Goal: Task Accomplishment & Management: Use online tool/utility

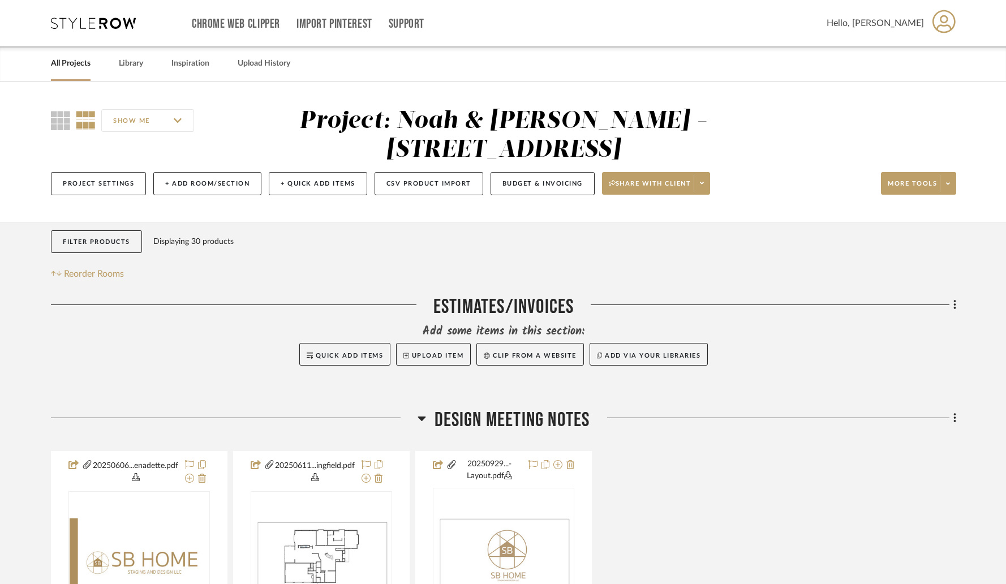
click at [80, 64] on link "All Projects" at bounding box center [71, 63] width 40 height 15
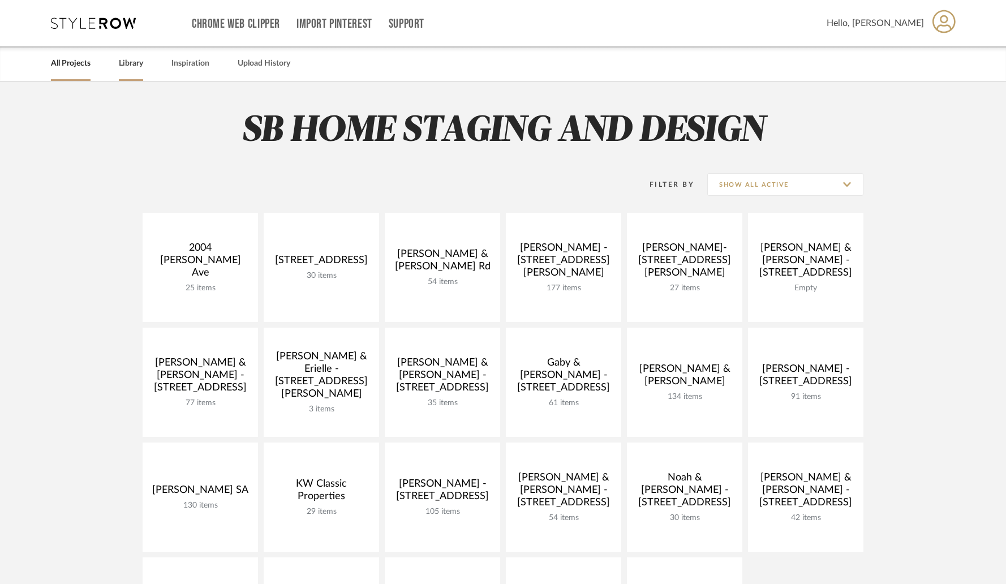
click at [136, 62] on link "Library" at bounding box center [131, 63] width 24 height 15
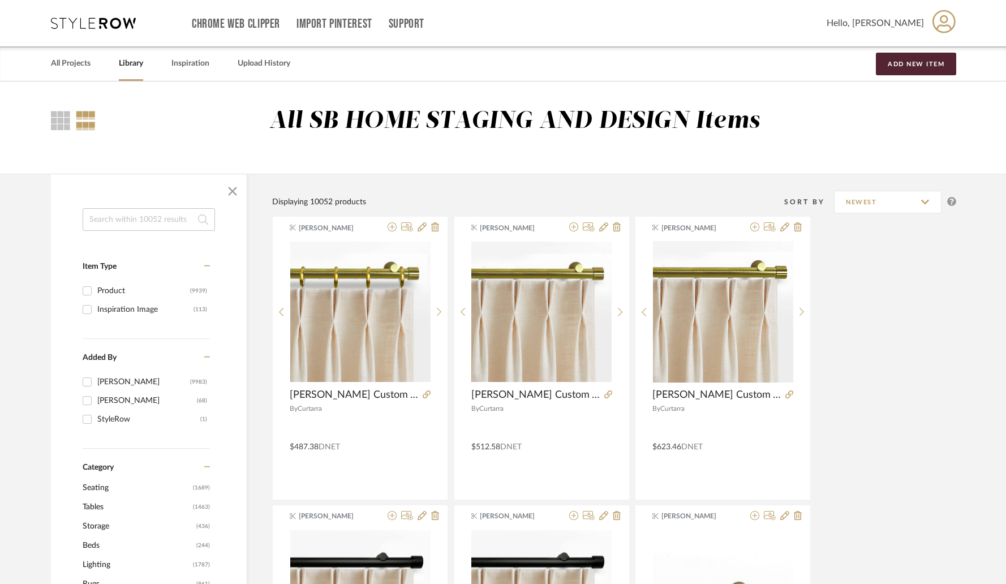
click at [172, 220] on input at bounding box center [149, 219] width 132 height 23
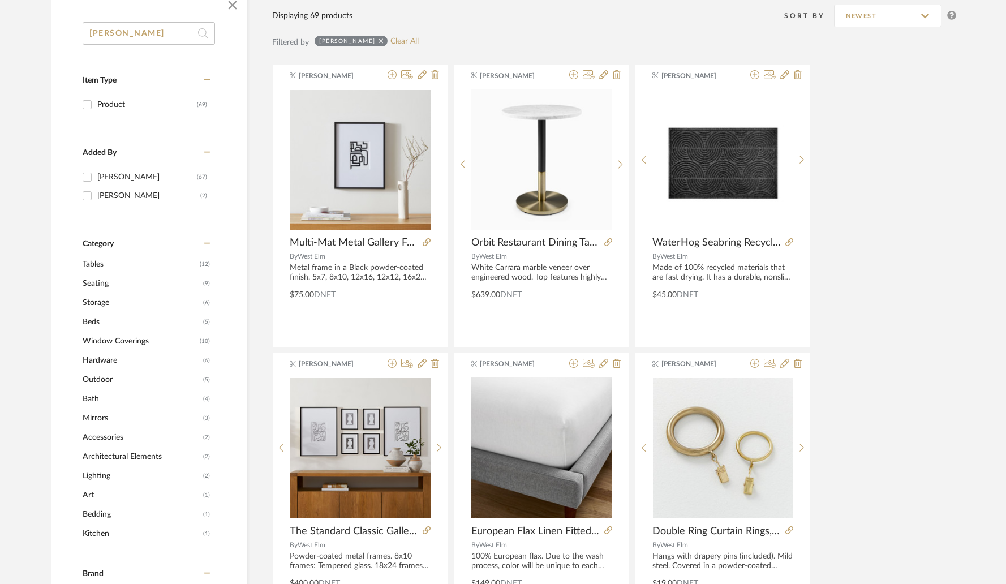
scroll to position [198, 0]
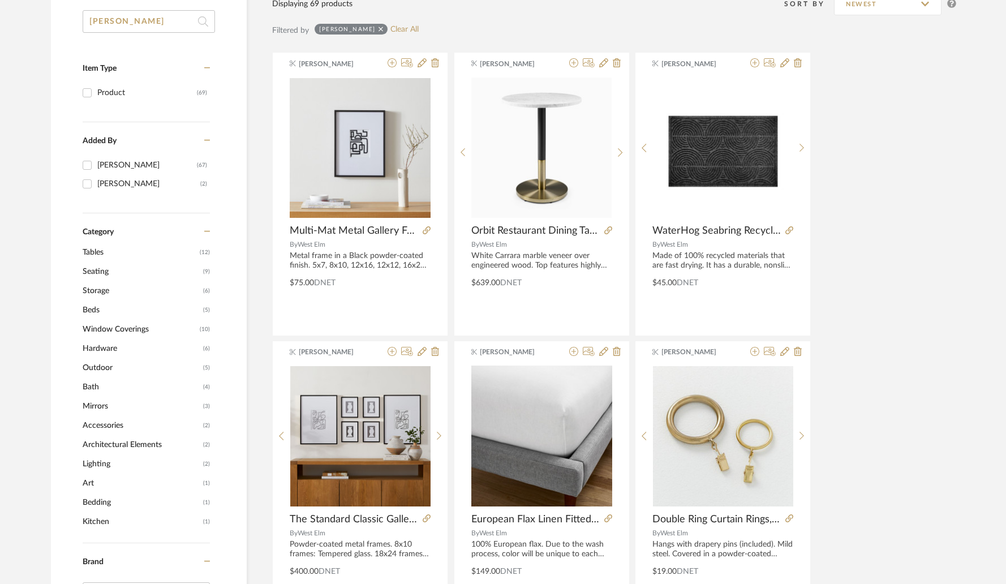
type input "[PERSON_NAME]"
click at [104, 463] on span "Lighting" at bounding box center [142, 464] width 118 height 19
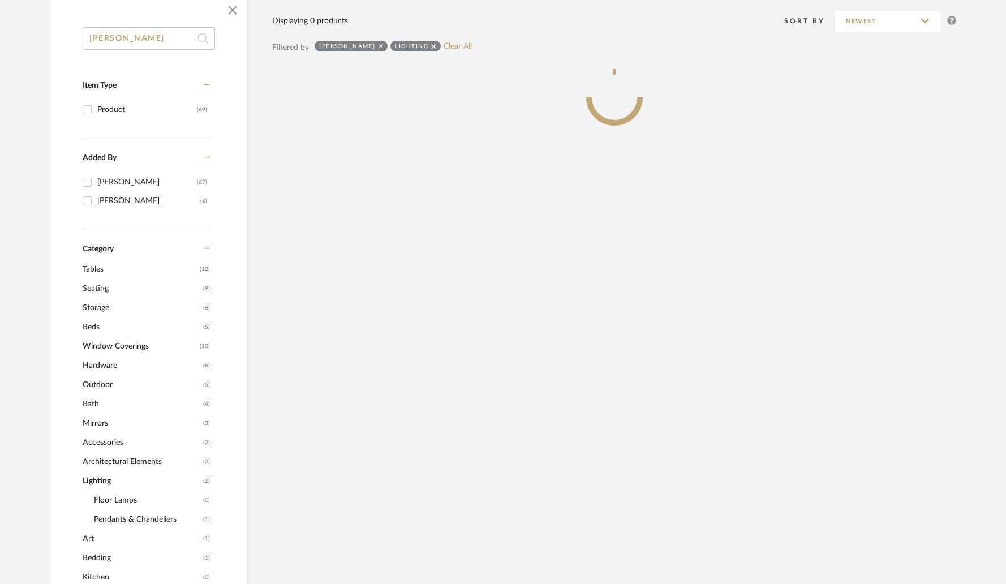
scroll to position [215, 0]
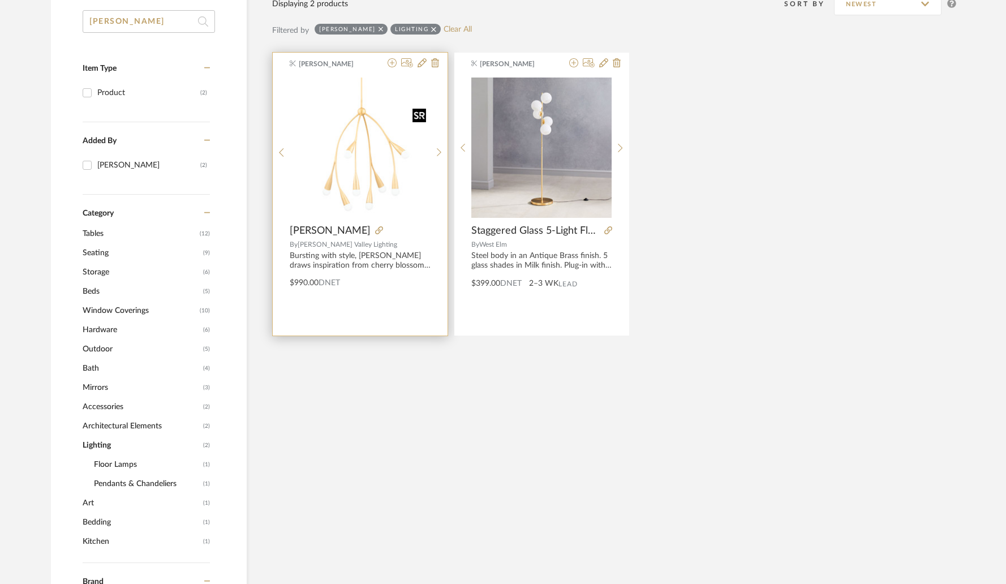
click at [363, 173] on img "0" at bounding box center [360, 148] width 140 height 140
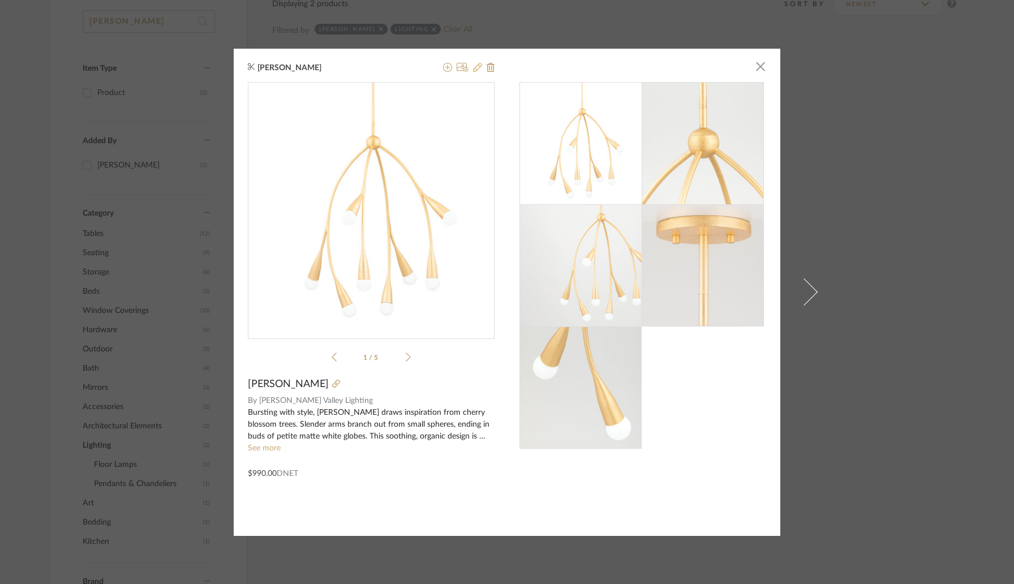
click at [473, 68] on icon at bounding box center [477, 67] width 9 height 9
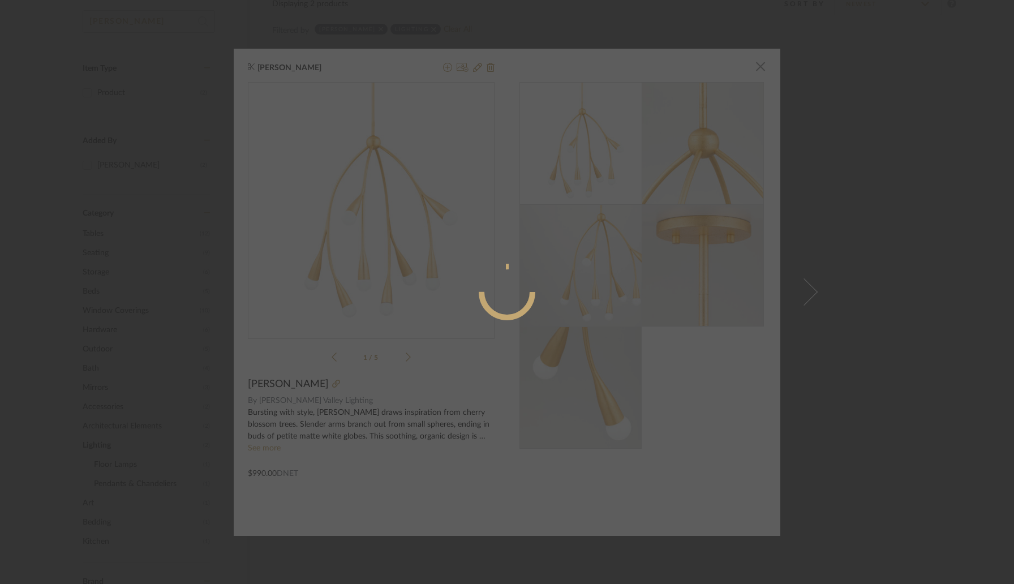
radio input "true"
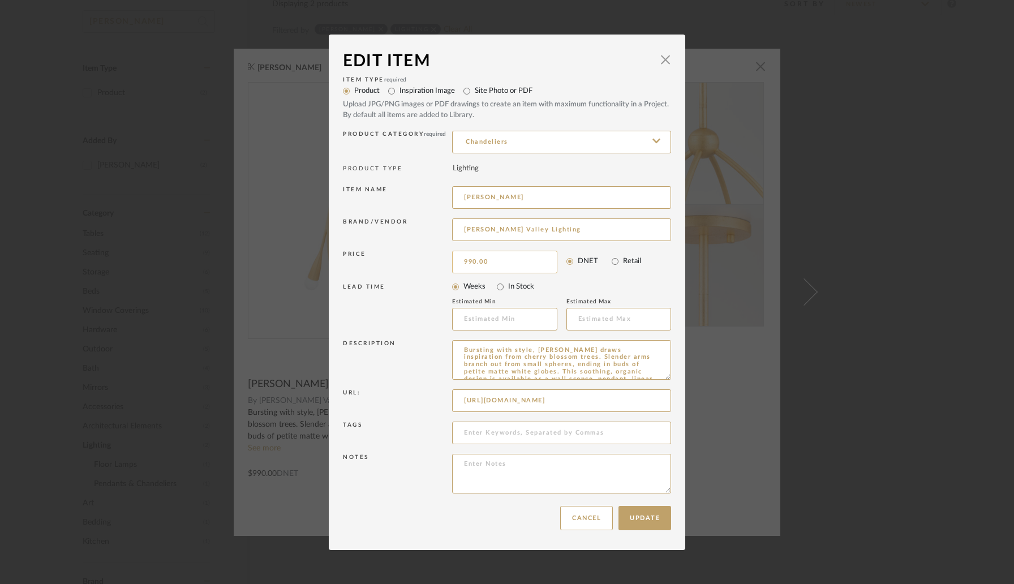
click at [496, 263] on input "990.00" at bounding box center [504, 262] width 105 height 23
type input "$619.00"
click at [426, 286] on div "LEAD TIME" at bounding box center [397, 308] width 109 height 48
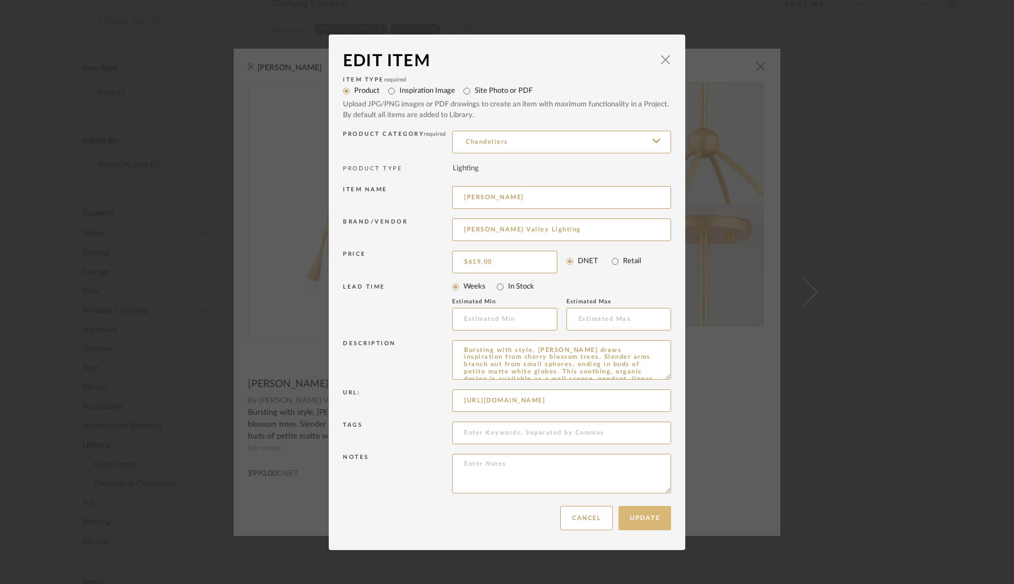
click at [638, 516] on button "Update" at bounding box center [645, 518] width 53 height 24
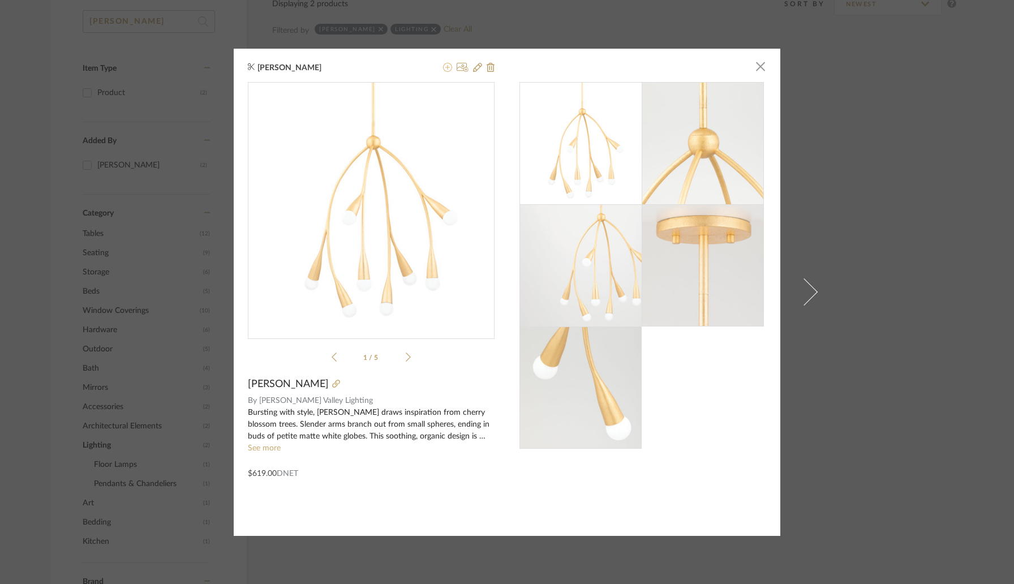
click at [443, 68] on icon at bounding box center [447, 67] width 9 height 9
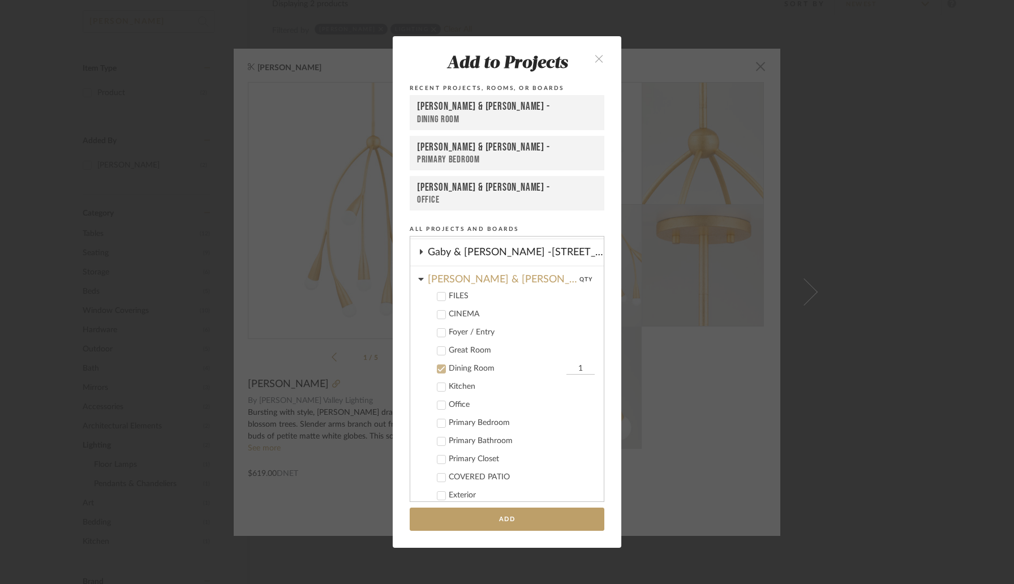
scroll to position [267, 0]
click at [439, 371] on icon at bounding box center [442, 370] width 8 height 8
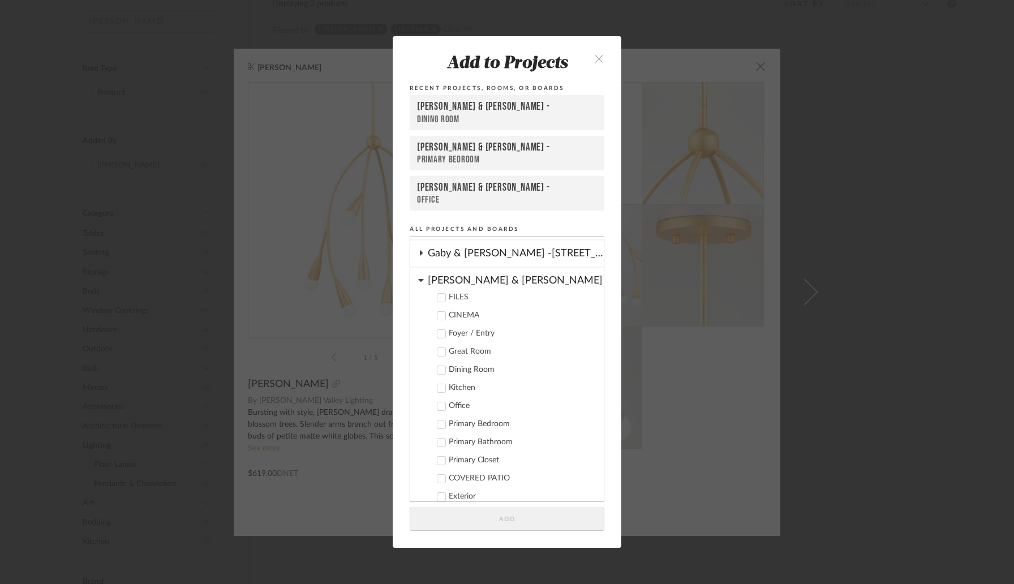
click at [418, 282] on icon at bounding box center [421, 280] width 6 height 9
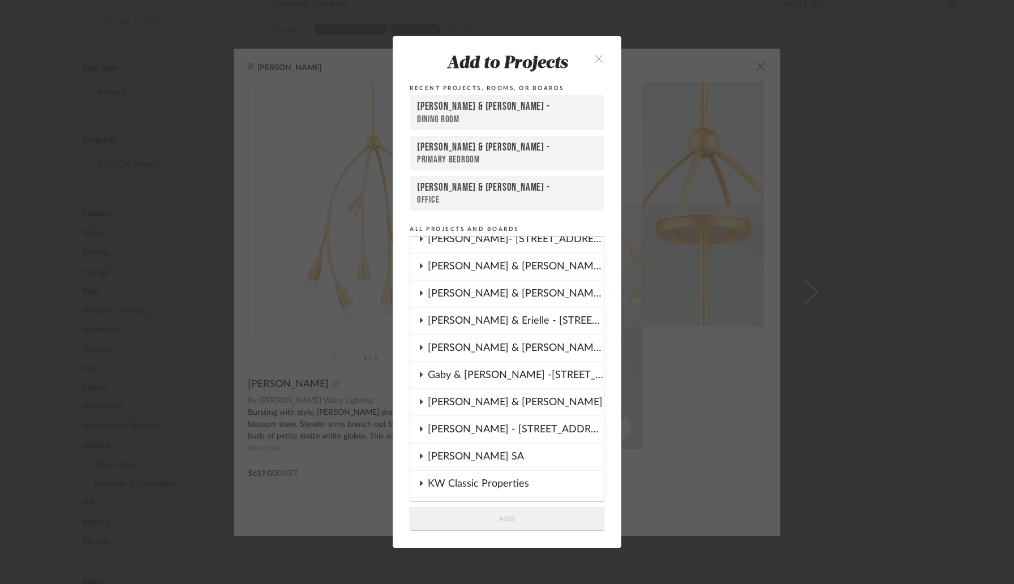
scroll to position [142, 0]
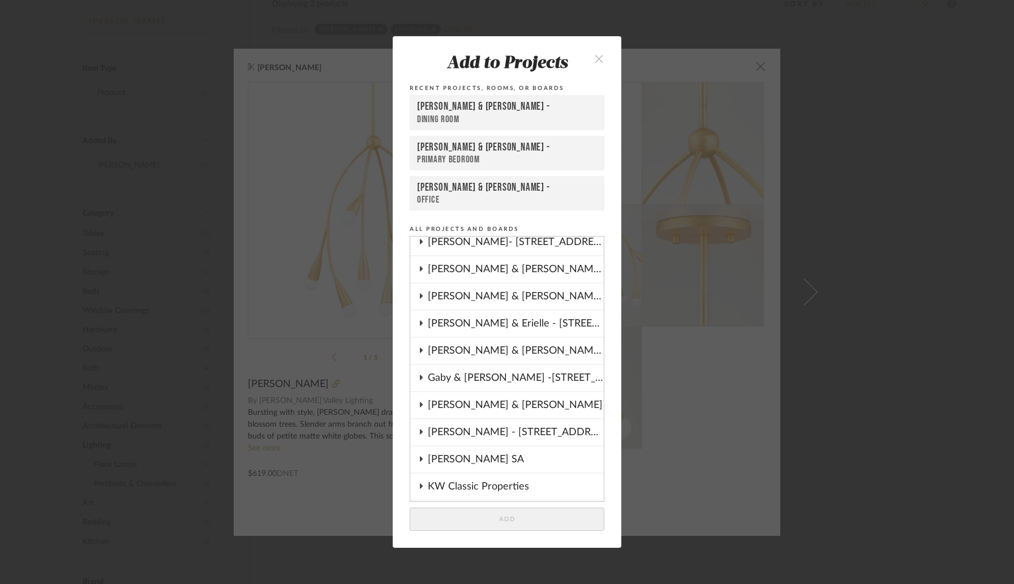
click at [418, 352] on icon at bounding box center [421, 351] width 9 height 6
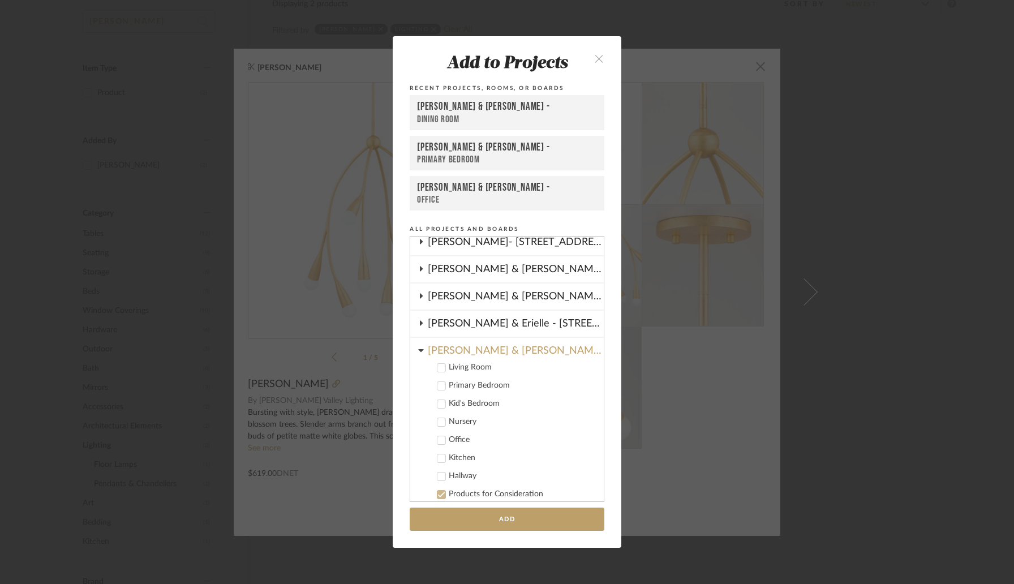
click at [439, 368] on icon at bounding box center [442, 368] width 8 height 8
click at [508, 521] on button "Add" at bounding box center [507, 519] width 195 height 23
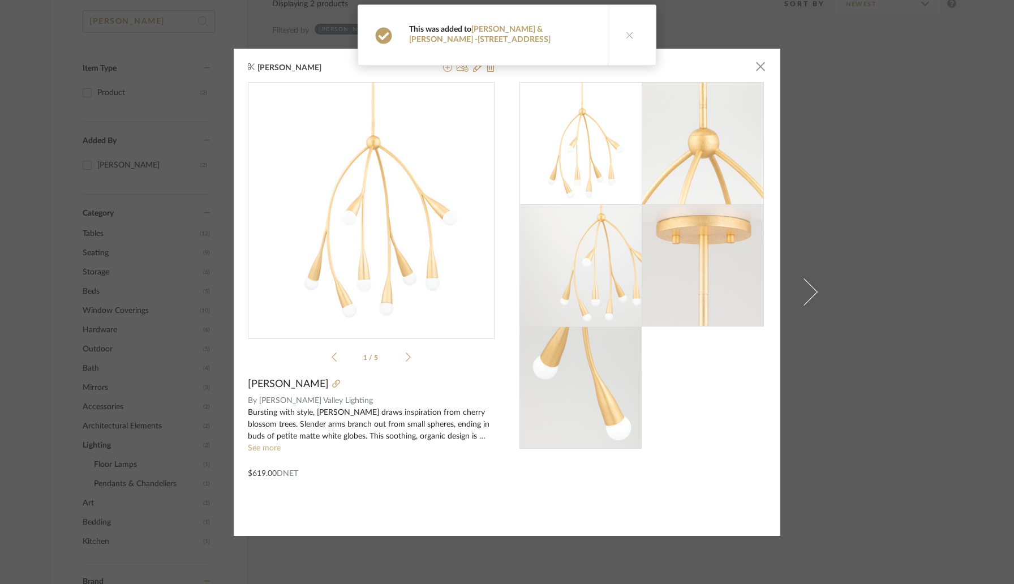
click at [626, 32] on icon at bounding box center [630, 35] width 8 height 8
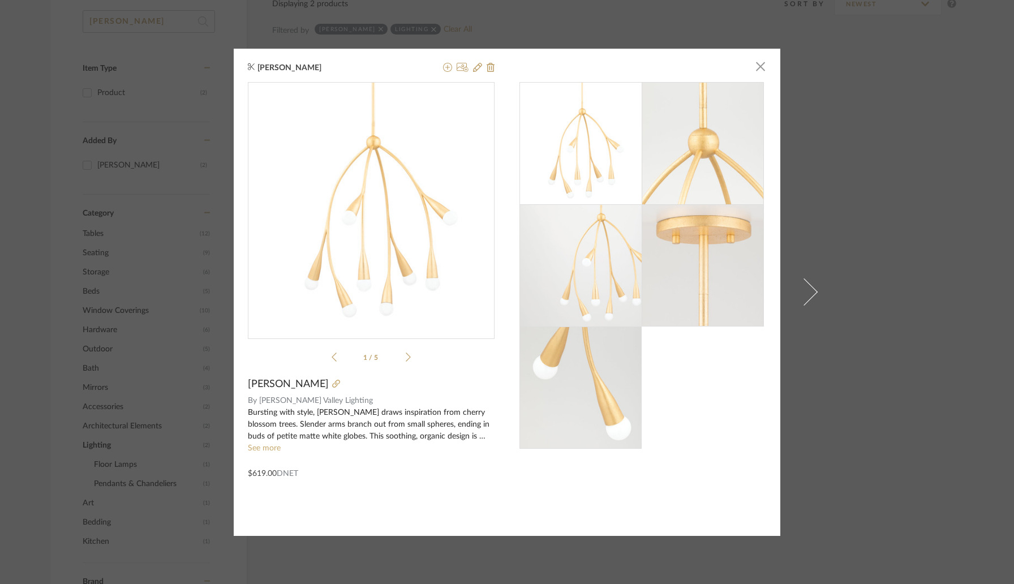
click at [764, 71] on div "[PERSON_NAME] × 1 / 5 [PERSON_NAME] By [PERSON_NAME] Valley Lighting Bursting w…" at bounding box center [507, 292] width 547 height 487
click at [758, 68] on span "button" at bounding box center [760, 66] width 23 height 23
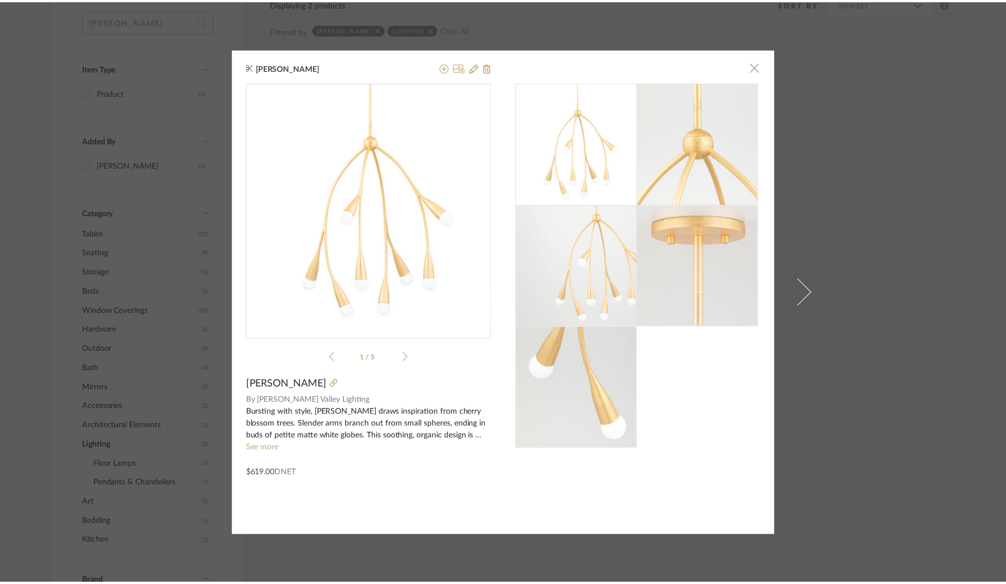
scroll to position [215, 0]
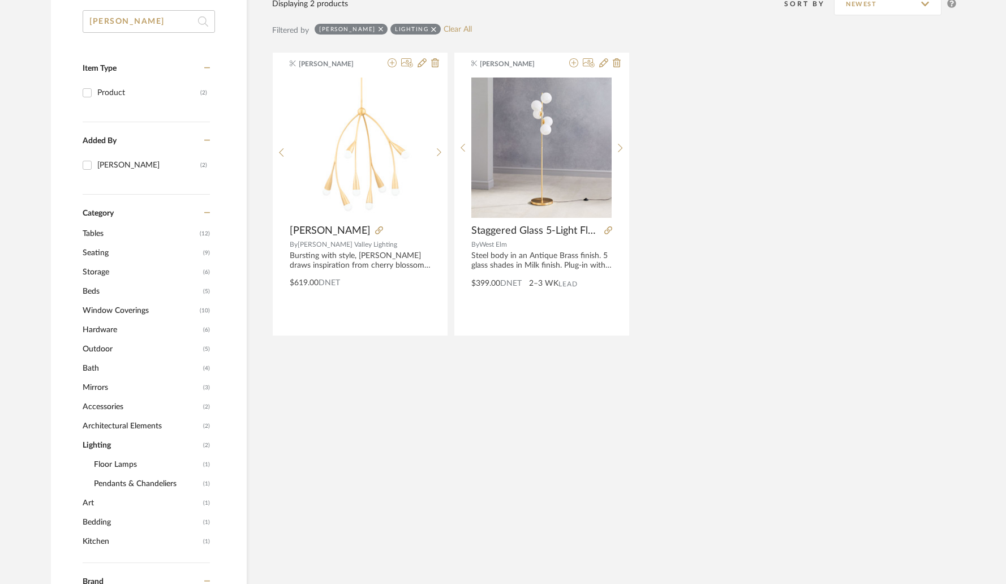
click at [127, 21] on input "[PERSON_NAME]" at bounding box center [149, 21] width 132 height 23
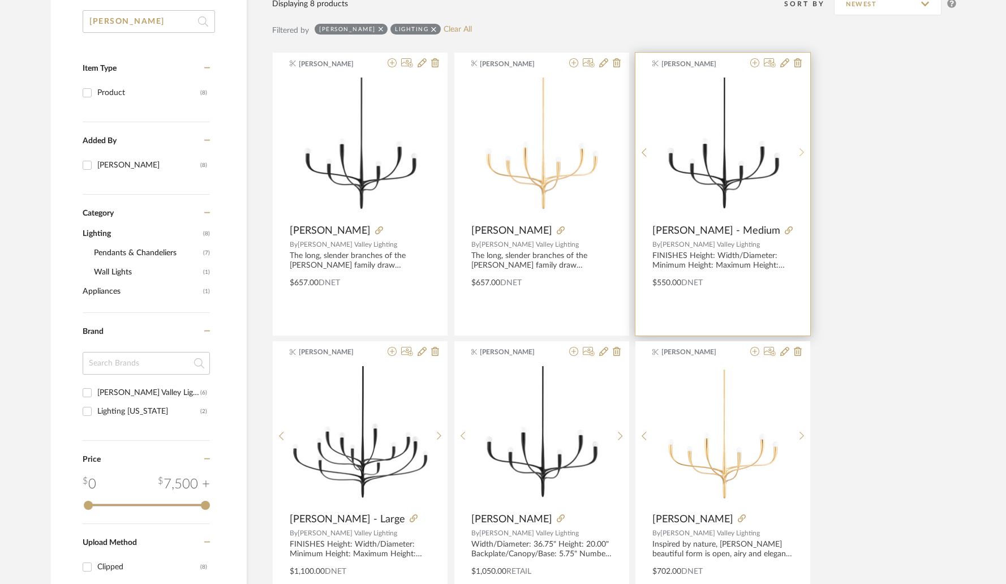
type input "[PERSON_NAME]"
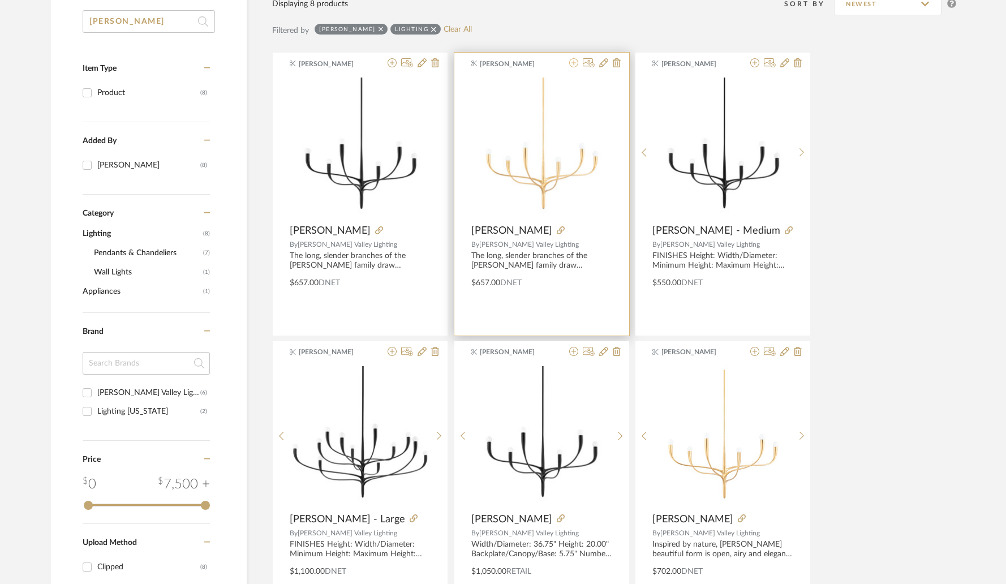
click at [575, 66] on icon at bounding box center [573, 62] width 9 height 9
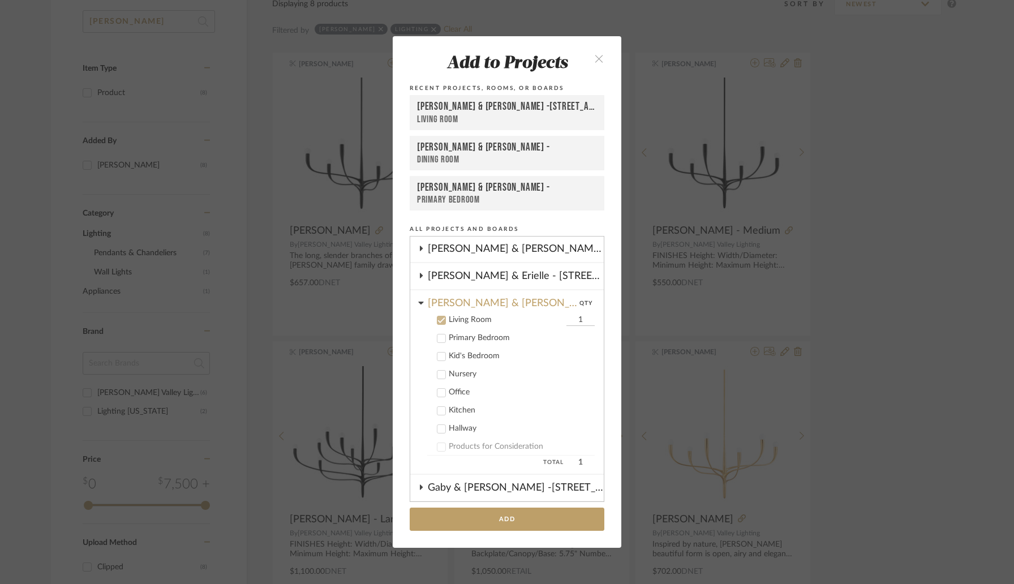
scroll to position [165, 0]
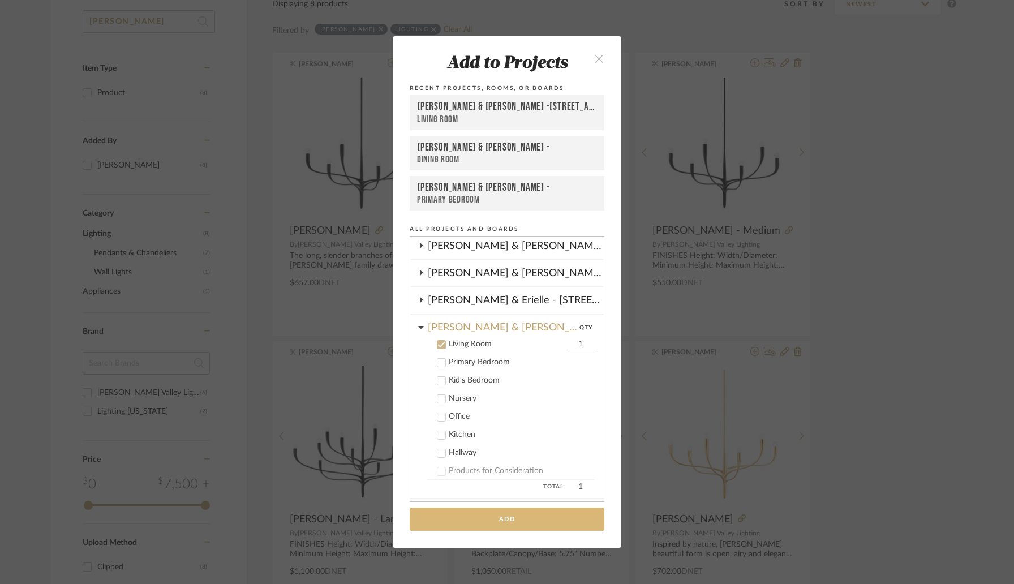
click at [502, 526] on button "Add" at bounding box center [507, 519] width 195 height 23
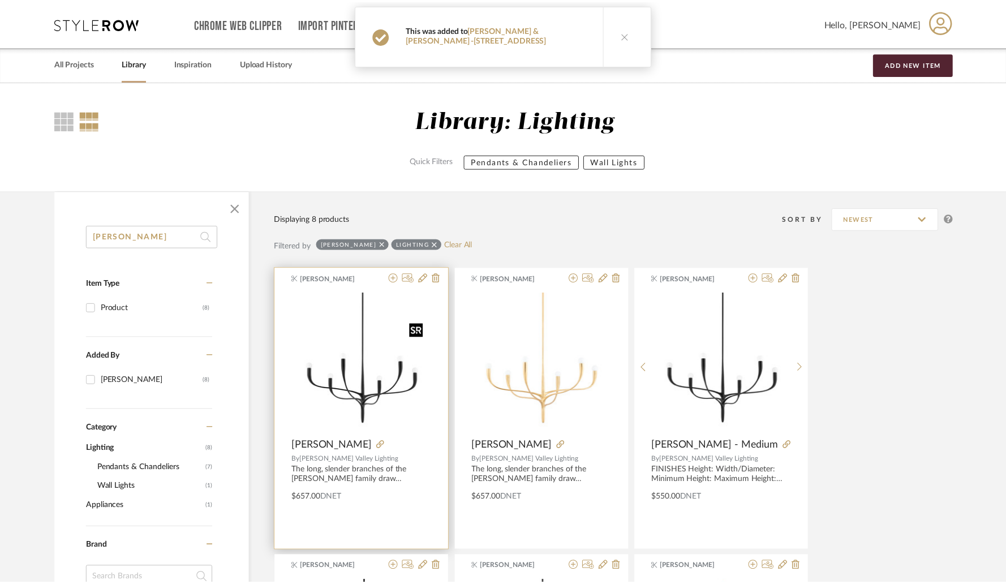
scroll to position [215, 0]
